Goal: Find contact information: Find contact information

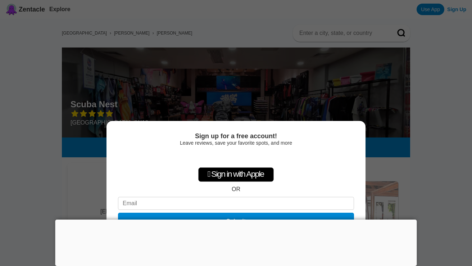
click at [432, 178] on div "Sign up for a free account! Leave reviews, save your favorite spots, and more …" at bounding box center [236, 133] width 472 height 266
click at [412, 137] on div "Sign up for a free account! Leave reviews, save your favorite spots, and more …" at bounding box center [236, 133] width 472 height 266
click at [258, 157] on div "Sign in with Google. Opens in new tab" at bounding box center [236, 157] width 66 height 16
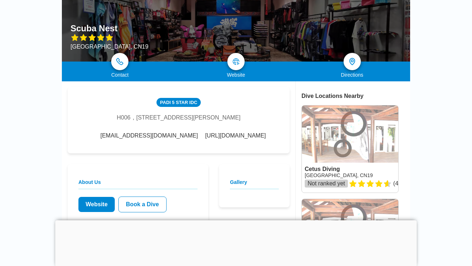
scroll to position [79, 0]
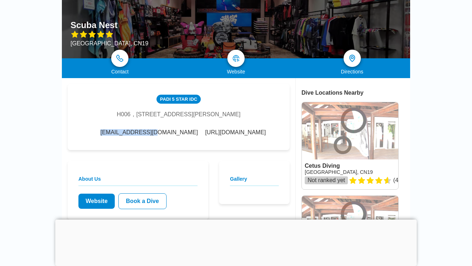
drag, startPoint x: 117, startPoint y: 138, endPoint x: 169, endPoint y: 137, distance: 52.1
click at [169, 136] on span "[EMAIL_ADDRESS][DOMAIN_NAME]" at bounding box center [148, 132] width 97 height 6
copy span "[EMAIL_ADDRESS][DOMAIN_NAME]"
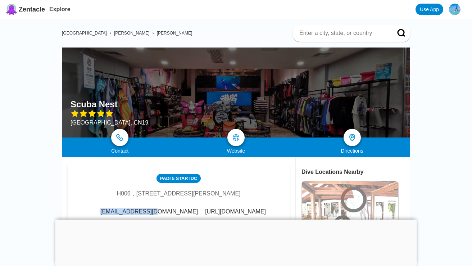
scroll to position [0, 0]
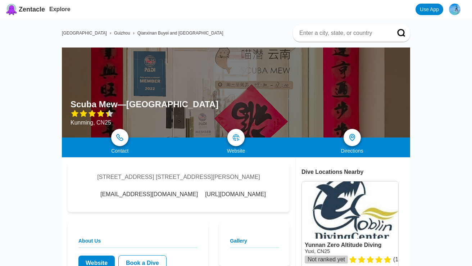
click at [72, 33] on span "[GEOGRAPHIC_DATA]" at bounding box center [84, 33] width 45 height 5
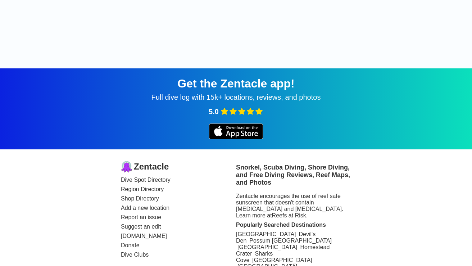
scroll to position [9213, 0]
